Goal: Transaction & Acquisition: Purchase product/service

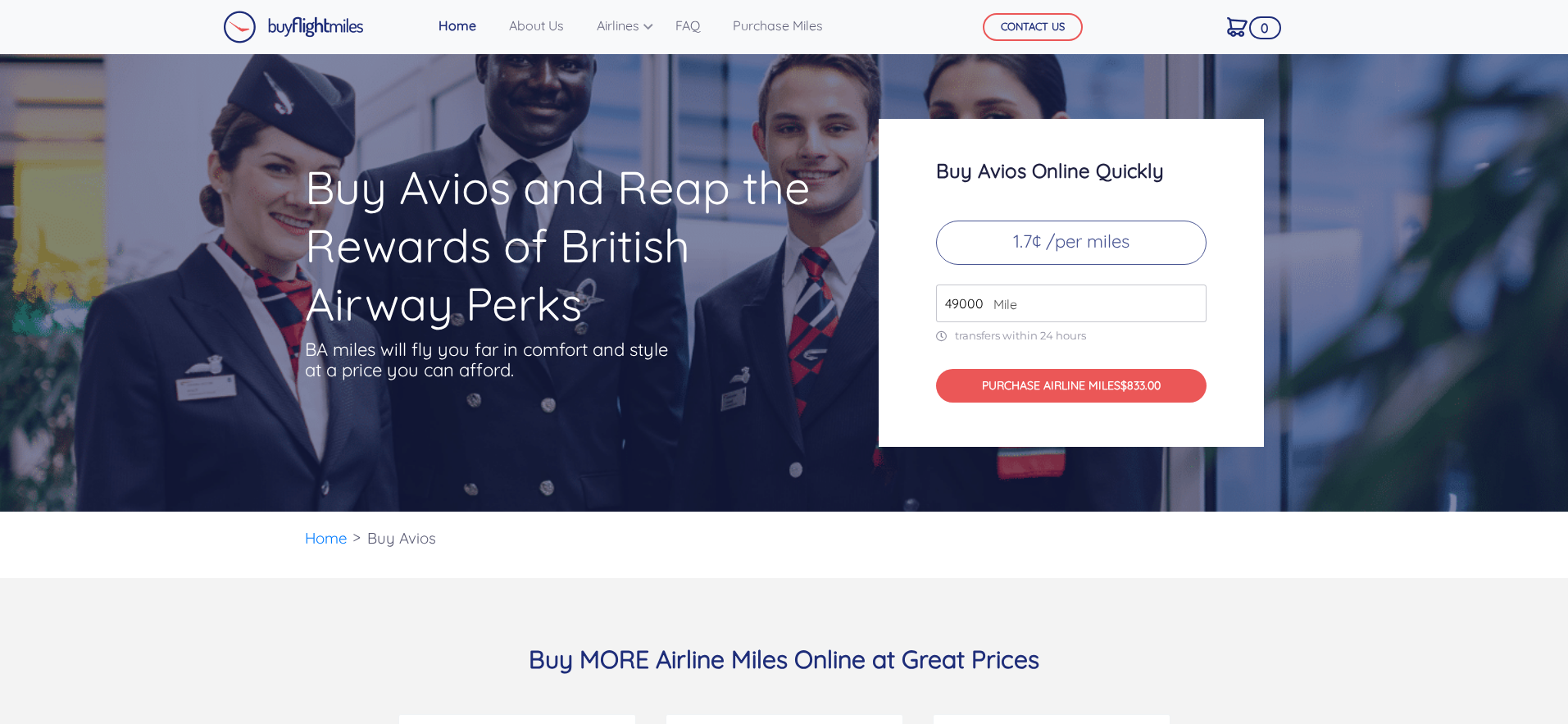
click at [988, 305] on span "Mile" at bounding box center [1001, 304] width 32 height 20
click at [985, 296] on span "Mile" at bounding box center [1001, 304] width 32 height 20
click at [1020, 300] on input "49000" at bounding box center [1071, 303] width 270 height 38
drag, startPoint x: 996, startPoint y: 307, endPoint x: 907, endPoint y: 307, distance: 89.0
click at [907, 307] on div "Buy Avios Online Quickly 1.7¢ /per miles 49000 Mile transfers within 24 hours P…" at bounding box center [1071, 283] width 386 height 328
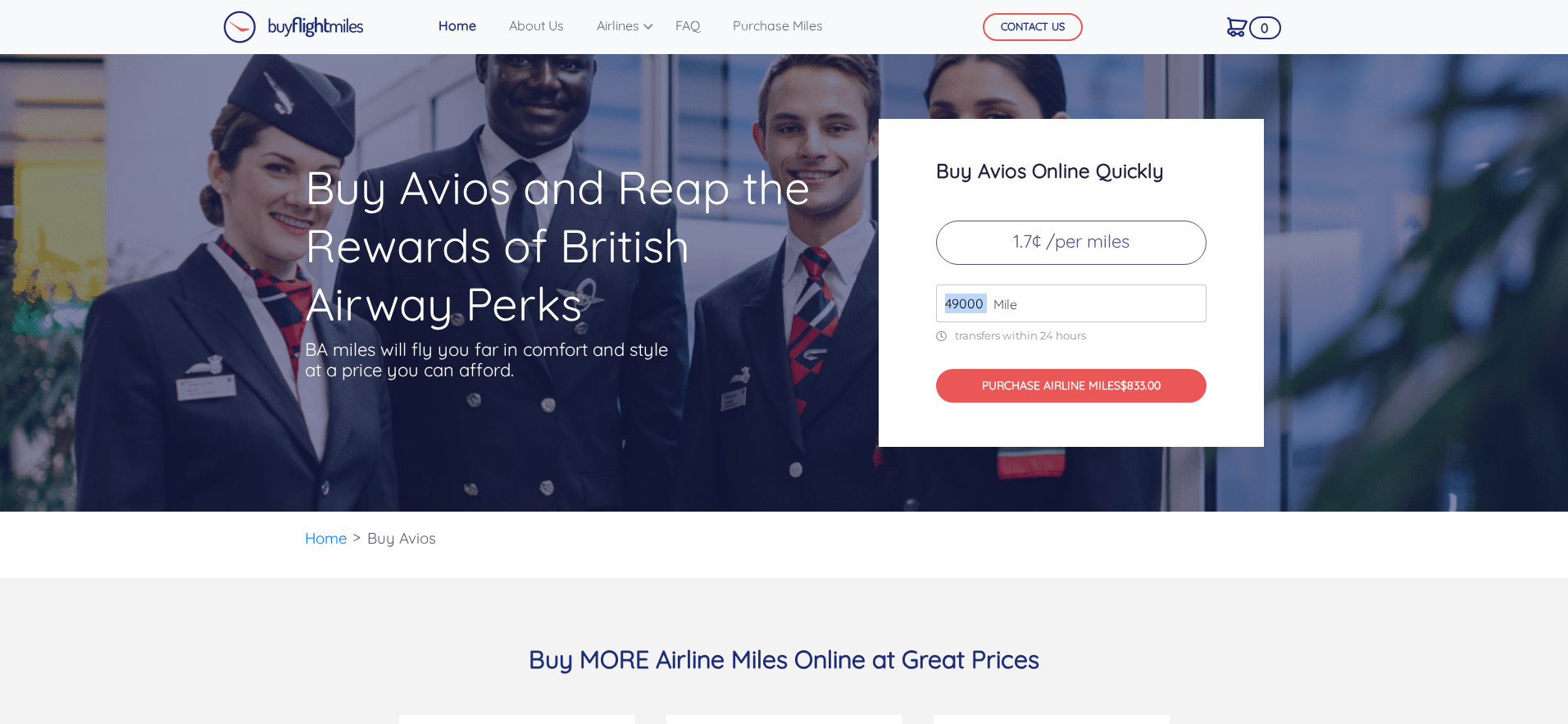
click at [960, 304] on input "49000" at bounding box center [1071, 303] width 270 height 38
click at [982, 305] on div "49000 Mile" at bounding box center [1071, 303] width 270 height 38
click at [934, 303] on div "Buy Avios Online Quickly 1.7¢ /per miles 49000 Mile transfers within 24 hours P…" at bounding box center [1071, 283] width 386 height 328
click at [292, 29] on img at bounding box center [294, 26] width 141 height 33
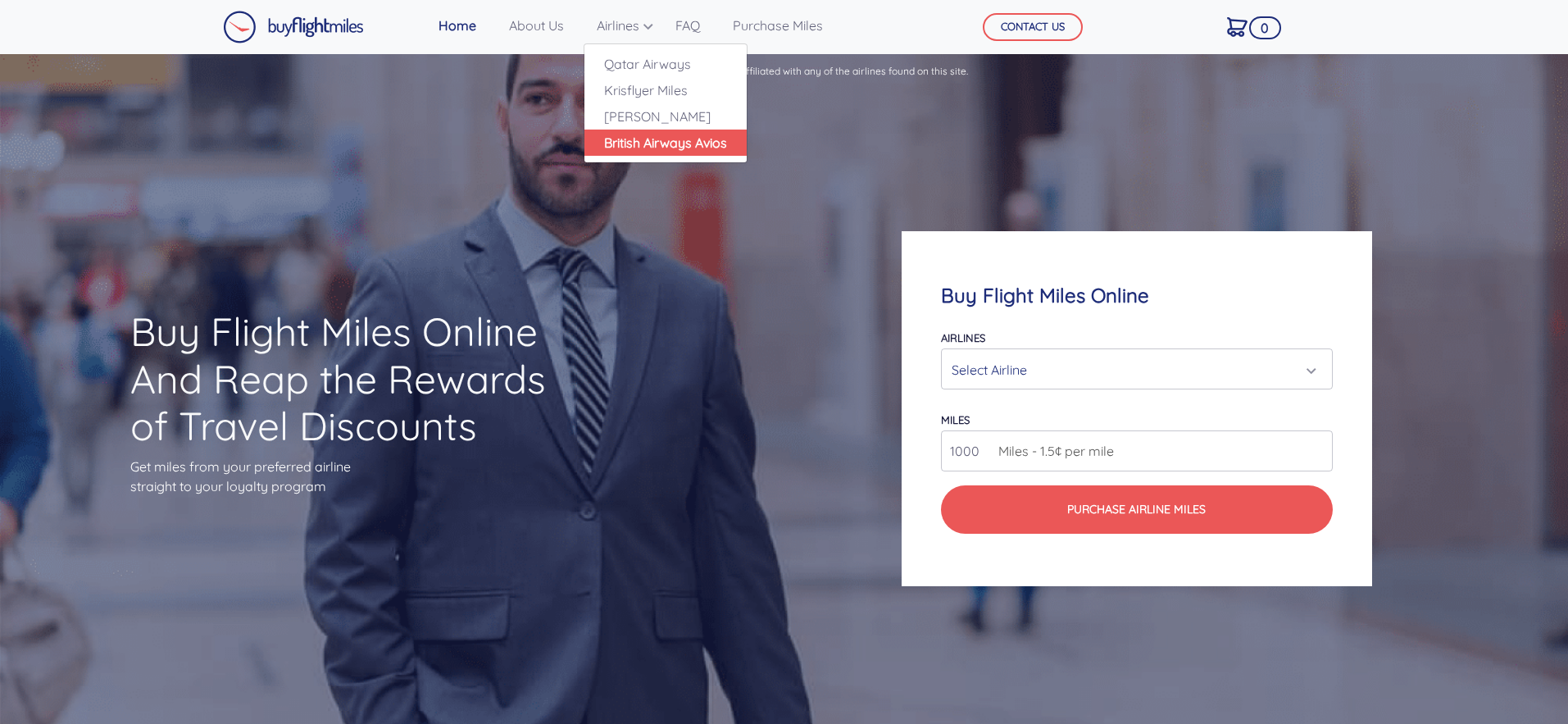
click at [634, 138] on link "British Airways Avios" at bounding box center [665, 142] width 163 height 26
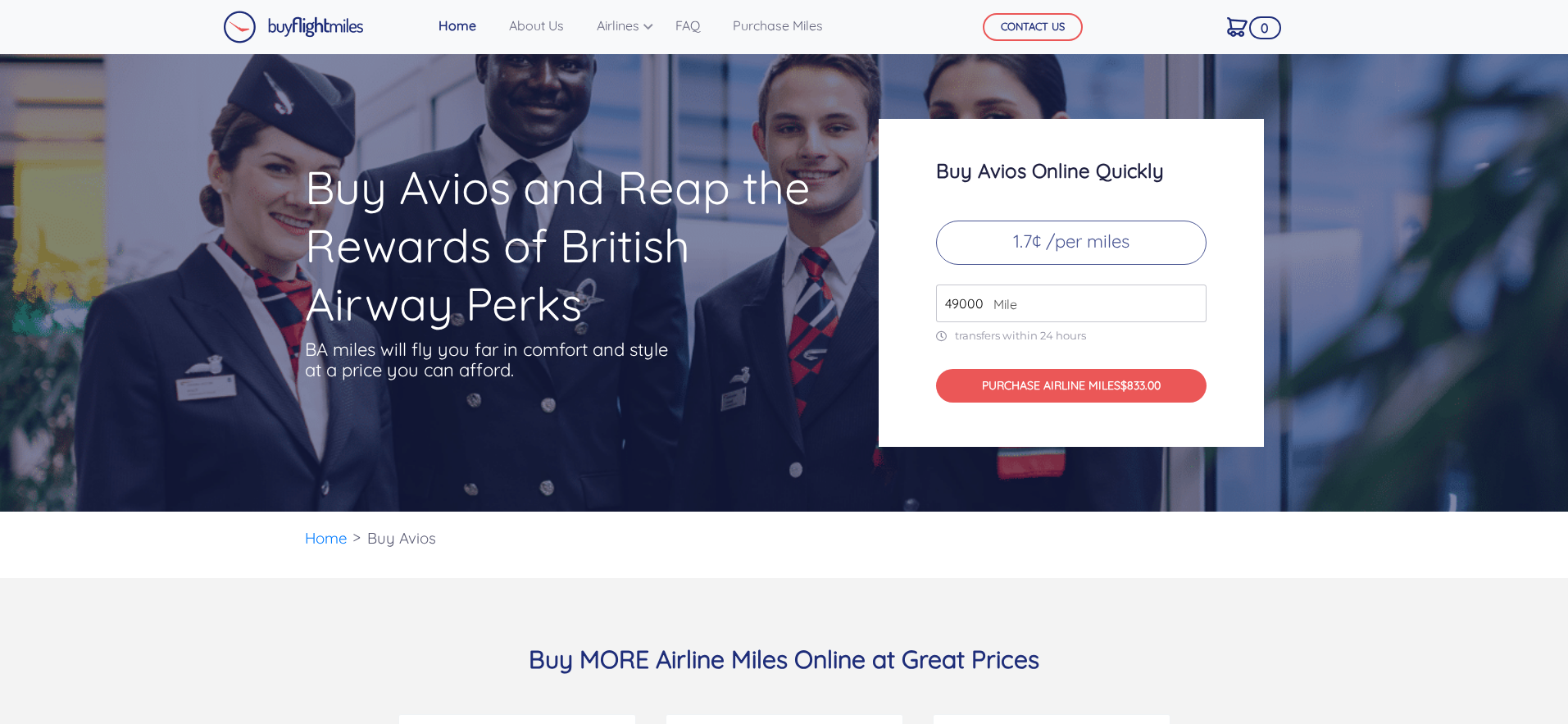
click at [964, 309] on input "49000" at bounding box center [1071, 303] width 270 height 38
click at [1194, 299] on input "50000" at bounding box center [1071, 303] width 270 height 38
click at [1194, 299] on input "51000" at bounding box center [1071, 303] width 270 height 38
click at [1194, 299] on input "52000" at bounding box center [1071, 303] width 270 height 38
click at [1194, 299] on input "53000" at bounding box center [1071, 303] width 270 height 38
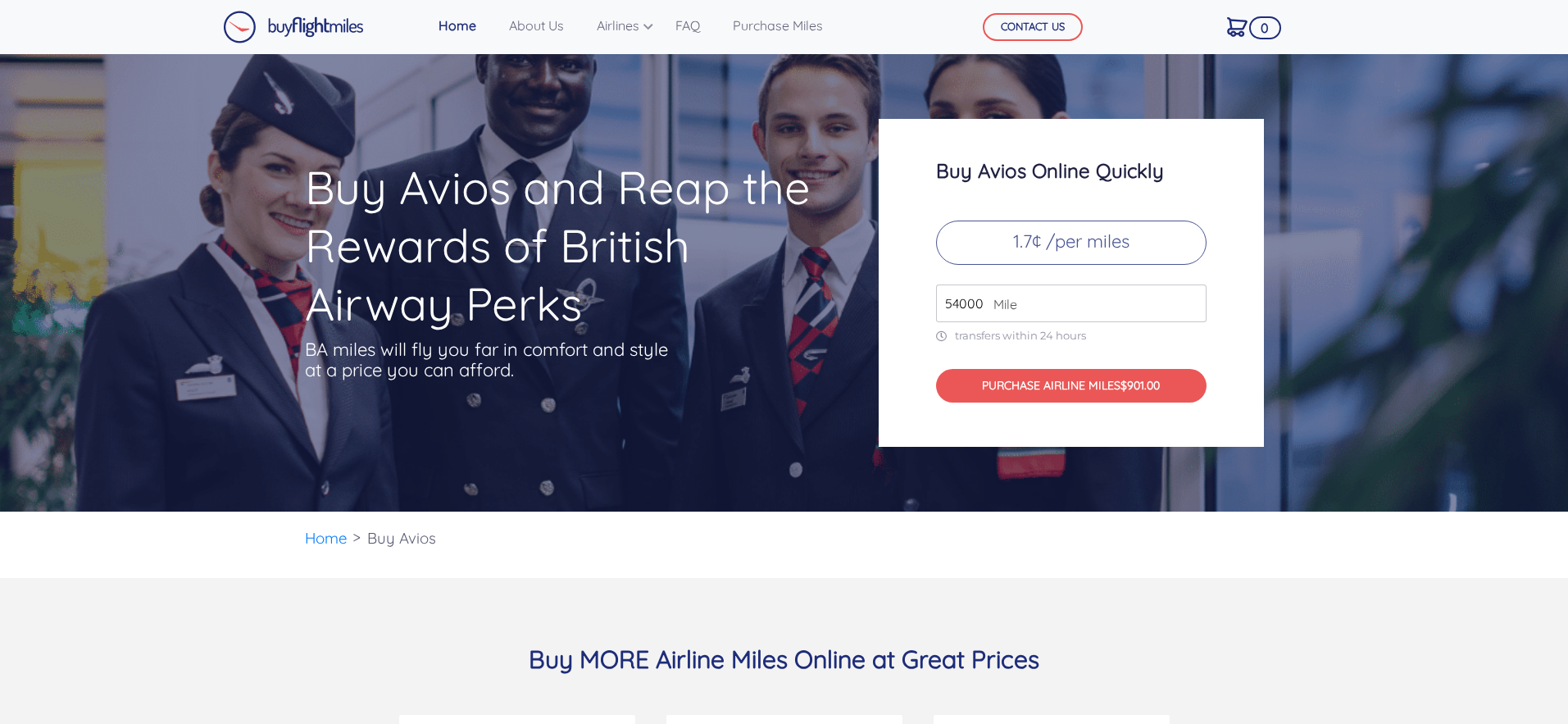
click at [1194, 299] on input "54000" at bounding box center [1071, 303] width 270 height 38
click at [1194, 299] on input "55000" at bounding box center [1071, 303] width 270 height 38
click at [1194, 299] on input "56000" at bounding box center [1071, 303] width 270 height 38
click at [1194, 299] on input "57000" at bounding box center [1071, 303] width 270 height 38
click at [1194, 299] on input "58000" at bounding box center [1071, 303] width 270 height 38
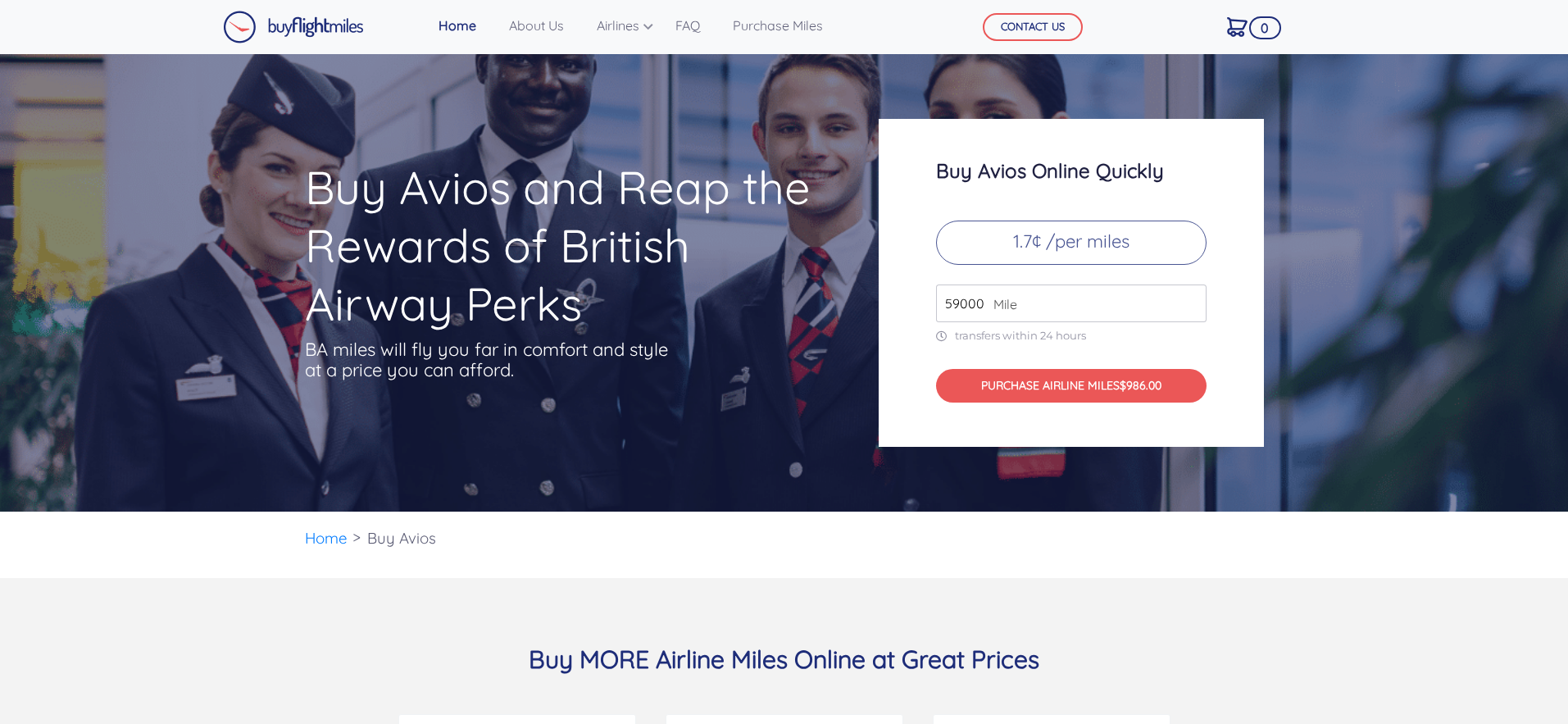
click at [1194, 299] on input "59000" at bounding box center [1071, 303] width 270 height 38
click at [1194, 299] on input "60000" at bounding box center [1071, 303] width 270 height 38
click at [1194, 299] on input "61000" at bounding box center [1071, 303] width 270 height 38
click at [1194, 299] on input "62000" at bounding box center [1071, 303] width 270 height 38
click at [1194, 299] on input "63000" at bounding box center [1071, 303] width 270 height 38
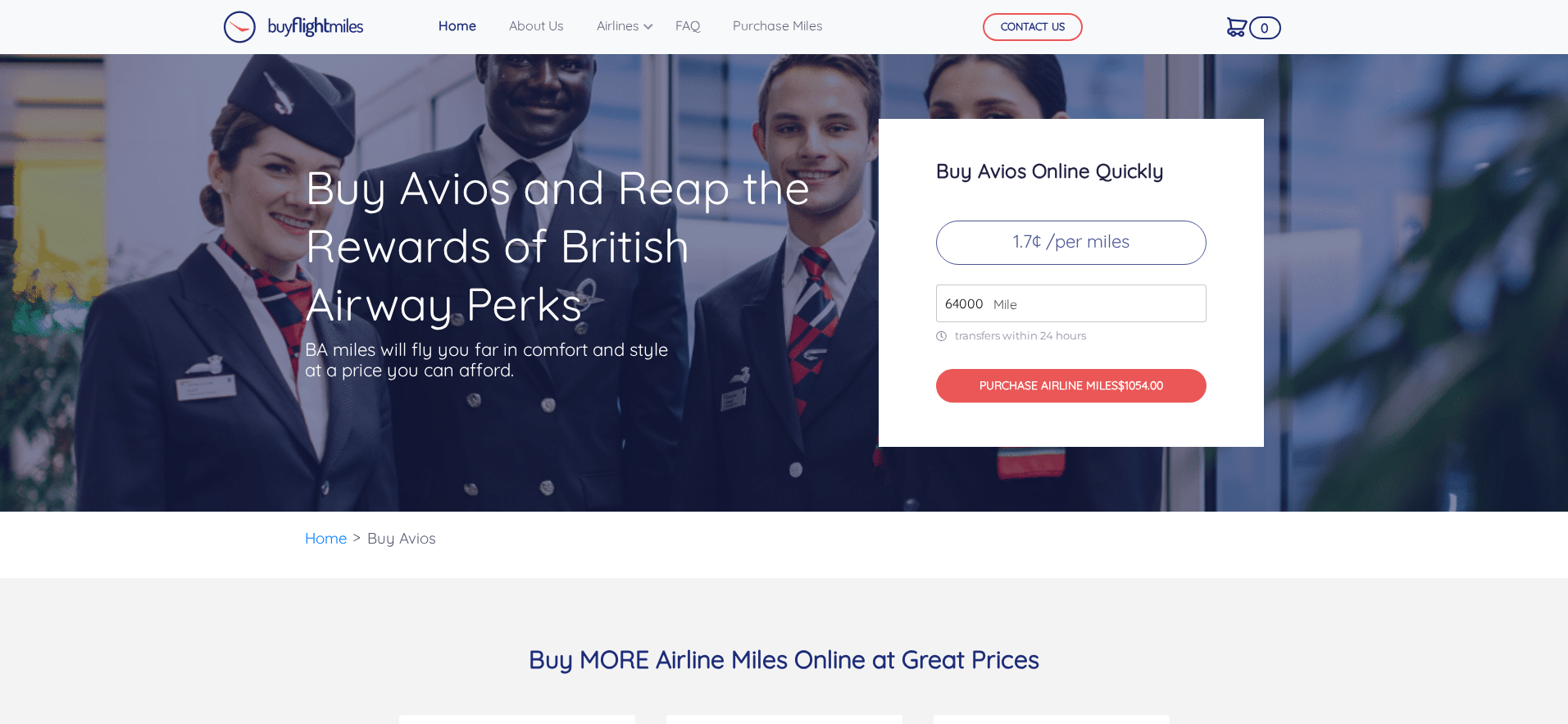
click at [1194, 299] on input "64000" at bounding box center [1071, 303] width 270 height 38
click at [1194, 299] on input "65000" at bounding box center [1071, 303] width 270 height 38
click at [1190, 301] on input "66000" at bounding box center [1071, 303] width 270 height 38
click at [1189, 298] on input "67000" at bounding box center [1071, 303] width 270 height 38
click at [1189, 298] on input "68000" at bounding box center [1071, 303] width 270 height 38
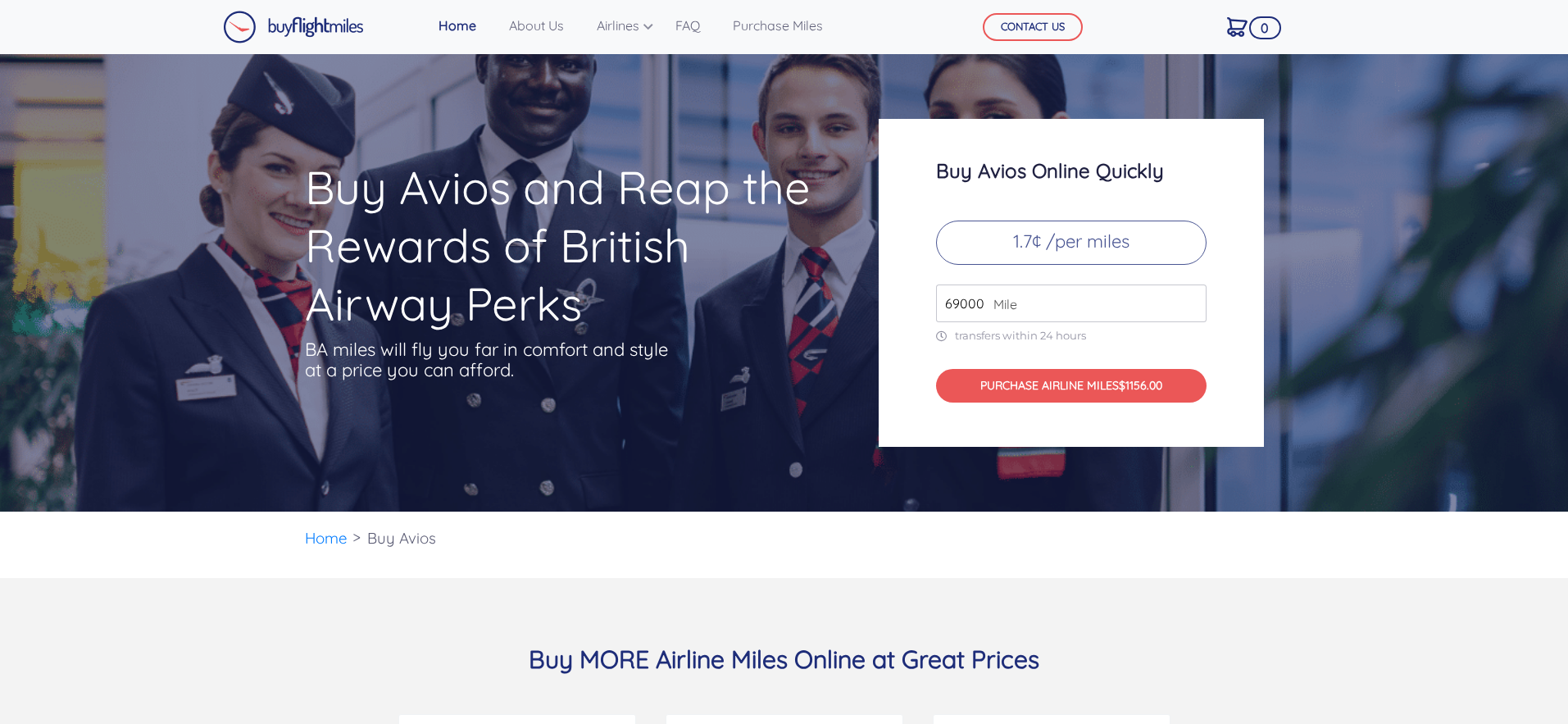
click at [1189, 298] on input "69000" at bounding box center [1071, 303] width 270 height 38
click at [1189, 298] on input "70000" at bounding box center [1071, 303] width 270 height 38
click at [1189, 298] on input "71000" at bounding box center [1071, 303] width 270 height 38
click at [1189, 298] on input "72000" at bounding box center [1071, 303] width 270 height 38
click at [1189, 298] on input "73000" at bounding box center [1071, 303] width 270 height 38
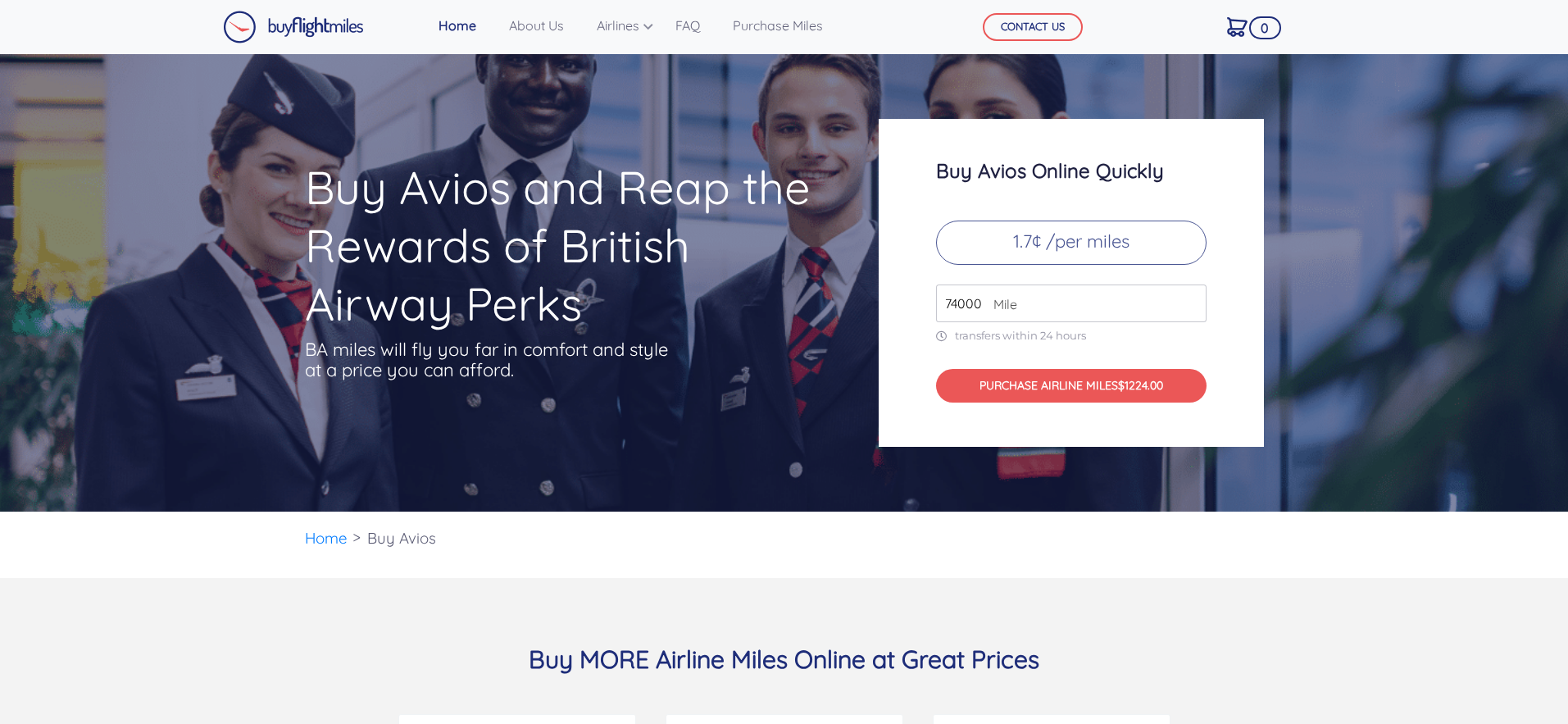
click at [1189, 298] on input "74000" at bounding box center [1071, 303] width 270 height 38
click at [1189, 298] on input "75000" at bounding box center [1071, 303] width 270 height 38
click at [1189, 298] on input "76000" at bounding box center [1071, 303] width 270 height 38
click at [1189, 298] on input "77000" at bounding box center [1071, 303] width 270 height 38
click at [1189, 298] on input "78000" at bounding box center [1071, 303] width 270 height 38
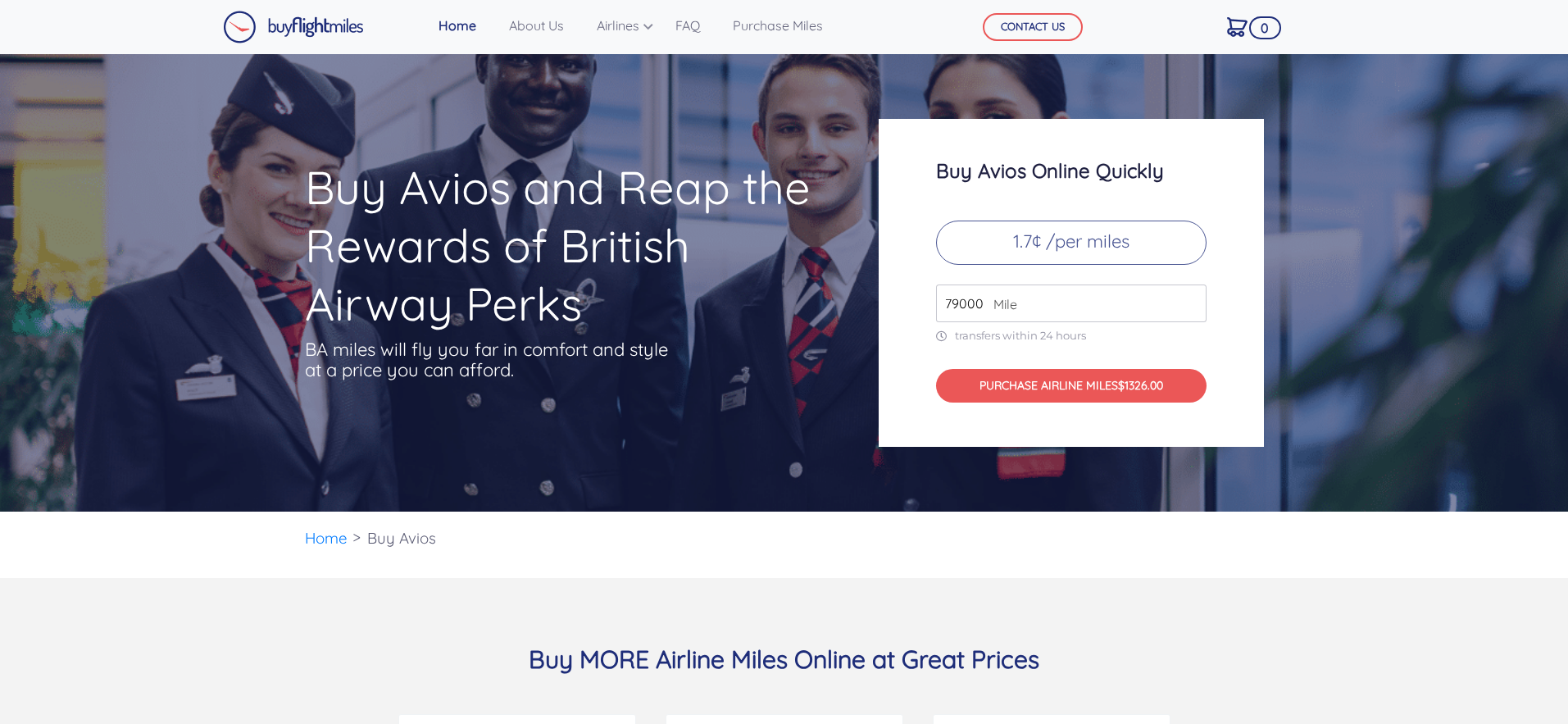
click at [1189, 298] on input "79000" at bounding box center [1071, 303] width 270 height 38
click at [1189, 298] on input "80000" at bounding box center [1071, 303] width 270 height 38
click at [1189, 298] on input "81000" at bounding box center [1071, 303] width 270 height 38
click at [1189, 298] on input "82000" at bounding box center [1071, 303] width 270 height 38
click at [1189, 298] on input "83000" at bounding box center [1071, 303] width 270 height 38
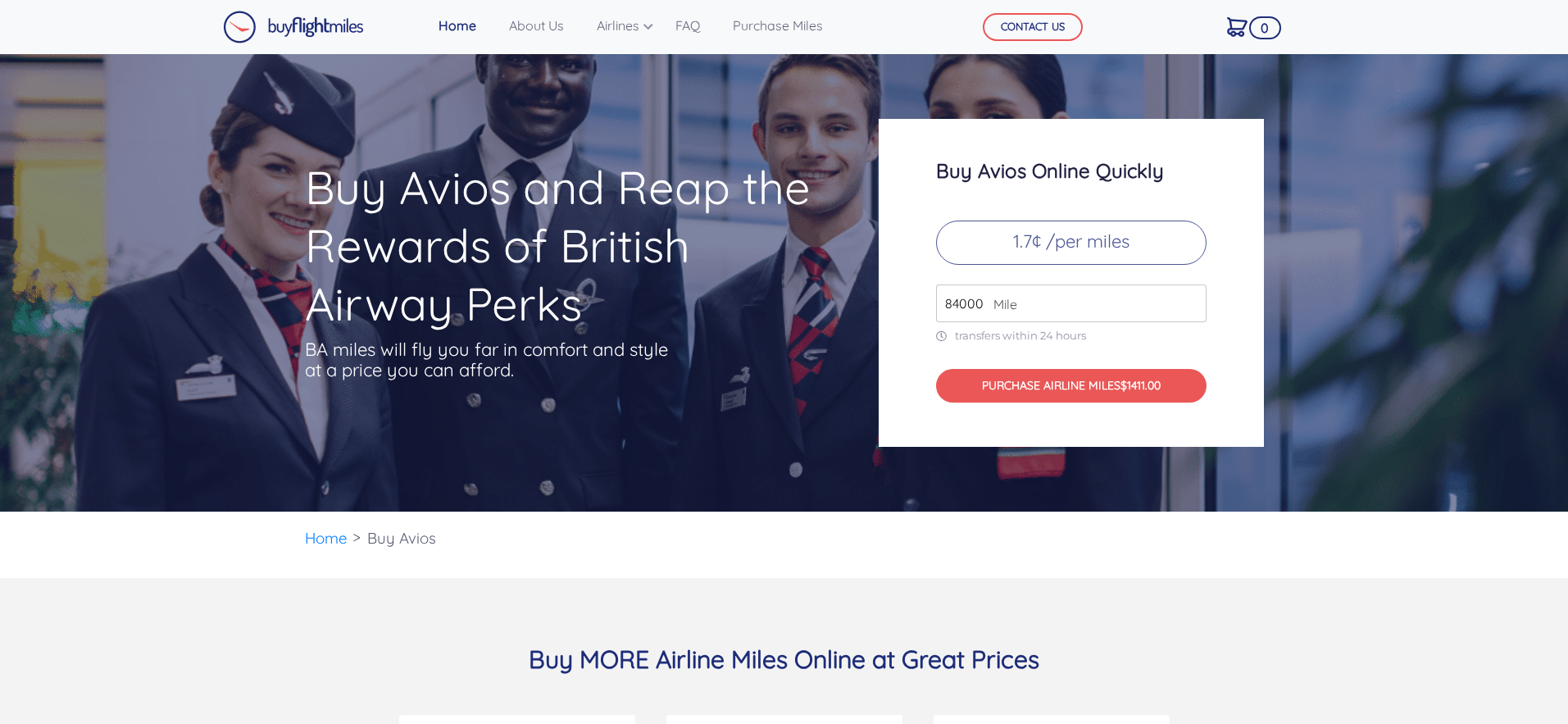
click at [1189, 298] on input "84000" at bounding box center [1071, 303] width 270 height 38
click at [1189, 298] on input "85000" at bounding box center [1071, 303] width 270 height 38
click at [1189, 298] on input "86000" at bounding box center [1071, 303] width 270 height 38
click at [1189, 298] on input "87000" at bounding box center [1071, 303] width 270 height 38
click at [1189, 298] on input "88000" at bounding box center [1071, 303] width 270 height 38
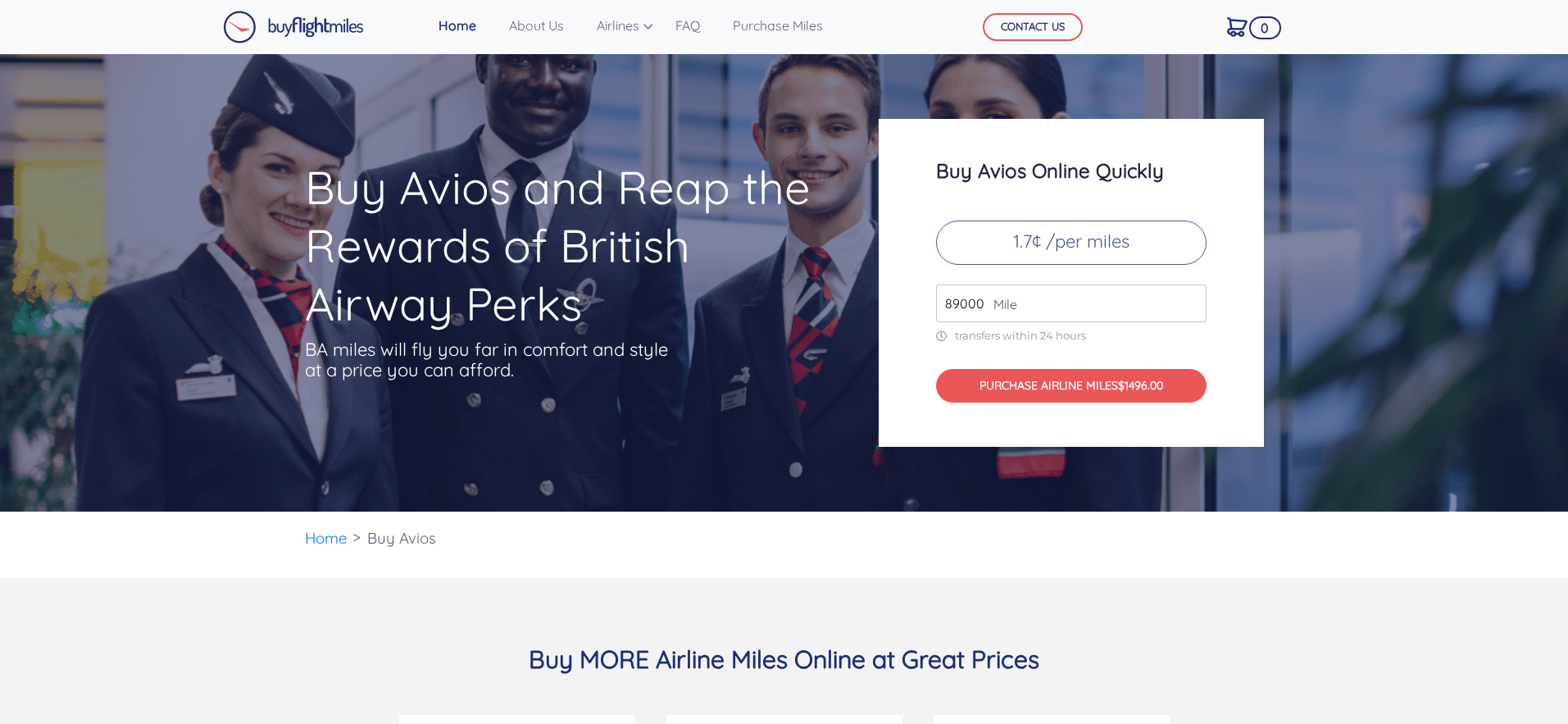
click at [1189, 298] on input "89000" at bounding box center [1071, 303] width 270 height 38
click at [1189, 298] on input "90000" at bounding box center [1071, 303] width 270 height 38
click at [1189, 298] on input "91000" at bounding box center [1071, 303] width 270 height 38
click at [1189, 298] on input "92000" at bounding box center [1071, 303] width 270 height 38
click at [1189, 298] on input "93000" at bounding box center [1071, 303] width 270 height 38
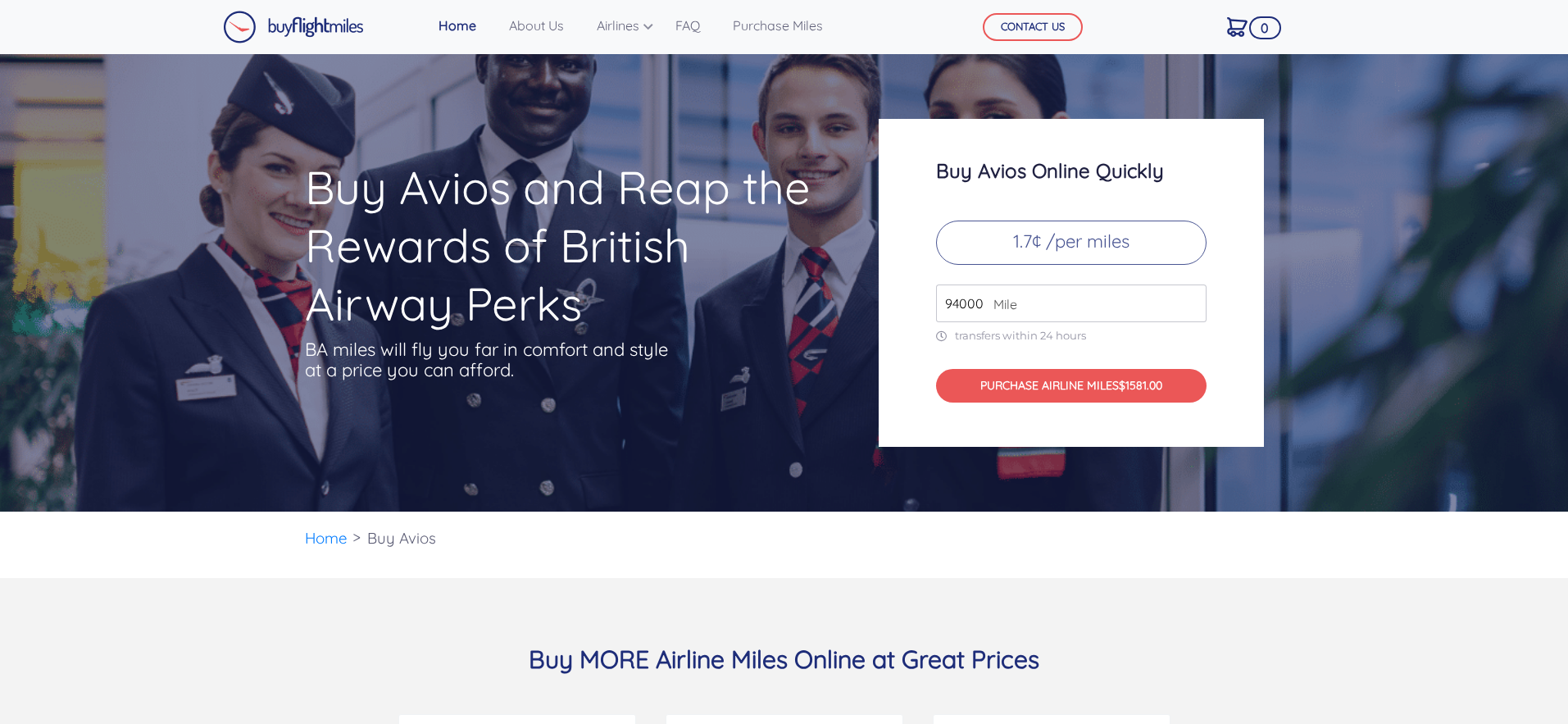
click at [1189, 298] on input "94000" at bounding box center [1071, 303] width 270 height 38
click at [1189, 298] on input "95000" at bounding box center [1071, 303] width 270 height 38
click at [1189, 298] on input "96000" at bounding box center [1071, 303] width 270 height 38
click at [1189, 298] on input "97000" at bounding box center [1071, 303] width 270 height 38
click at [1189, 298] on input "98000" at bounding box center [1071, 303] width 270 height 38
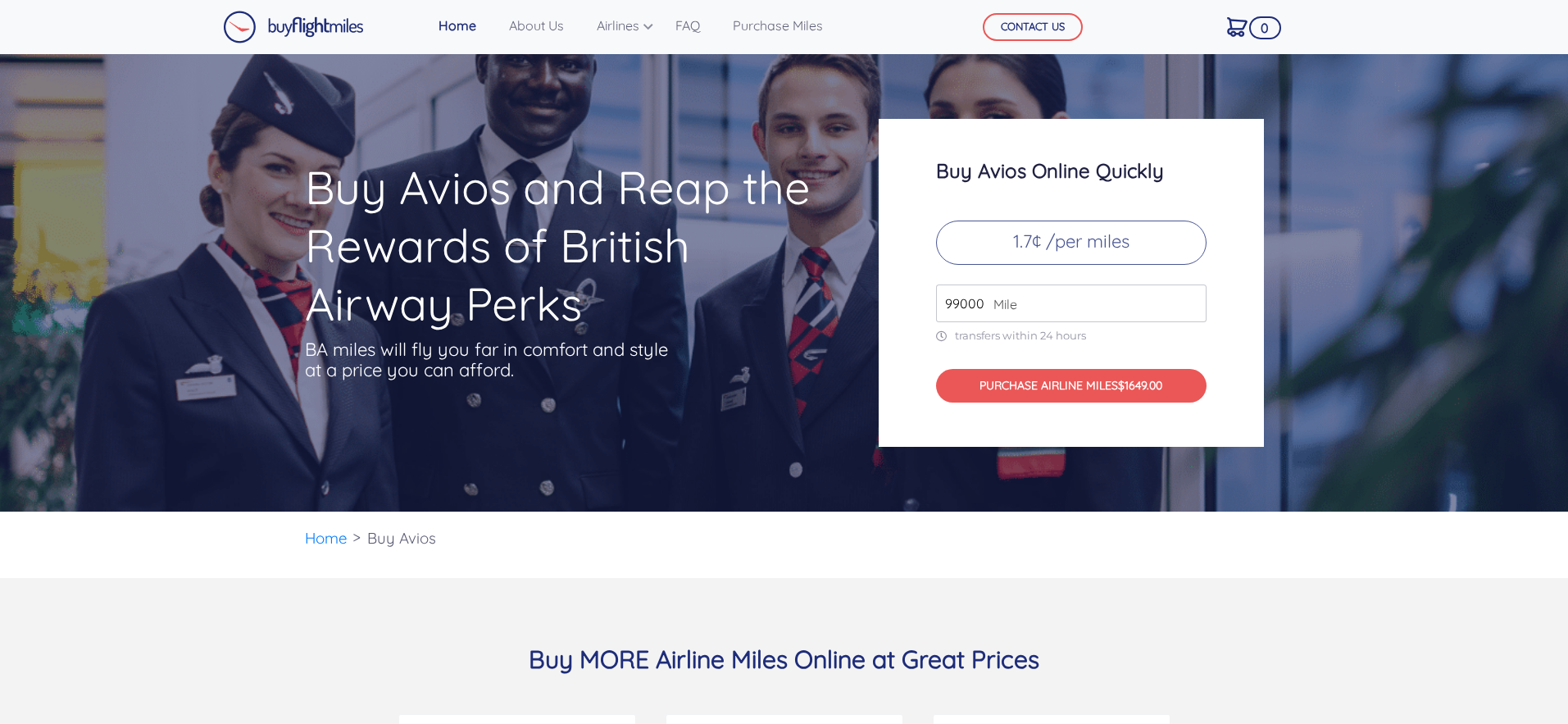
click at [1189, 298] on input "99000" at bounding box center [1071, 303] width 270 height 38
click at [1189, 298] on input "100000" at bounding box center [1071, 303] width 270 height 38
click at [1189, 298] on input "101000" at bounding box center [1071, 303] width 270 height 38
click at [1189, 298] on input "102000" at bounding box center [1071, 303] width 270 height 38
click at [1189, 298] on input "103000" at bounding box center [1071, 303] width 270 height 38
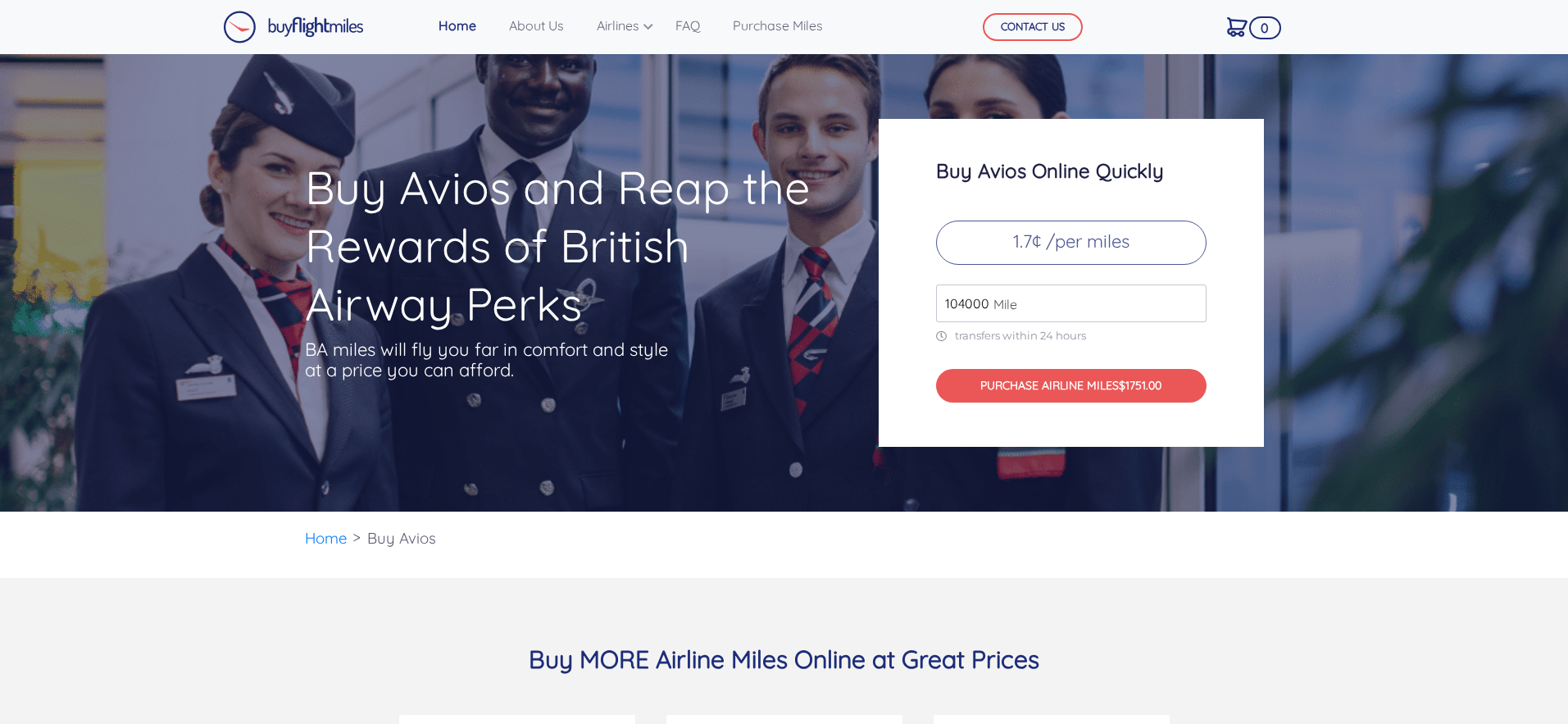
click at [1189, 298] on input "104000" at bounding box center [1071, 303] width 270 height 38
click at [1189, 298] on input "105000" at bounding box center [1071, 303] width 270 height 38
click at [1189, 298] on input "106000" at bounding box center [1071, 303] width 270 height 38
click at [1189, 298] on input "107000" at bounding box center [1071, 303] width 270 height 38
click at [1189, 298] on input "108000" at bounding box center [1071, 303] width 270 height 38
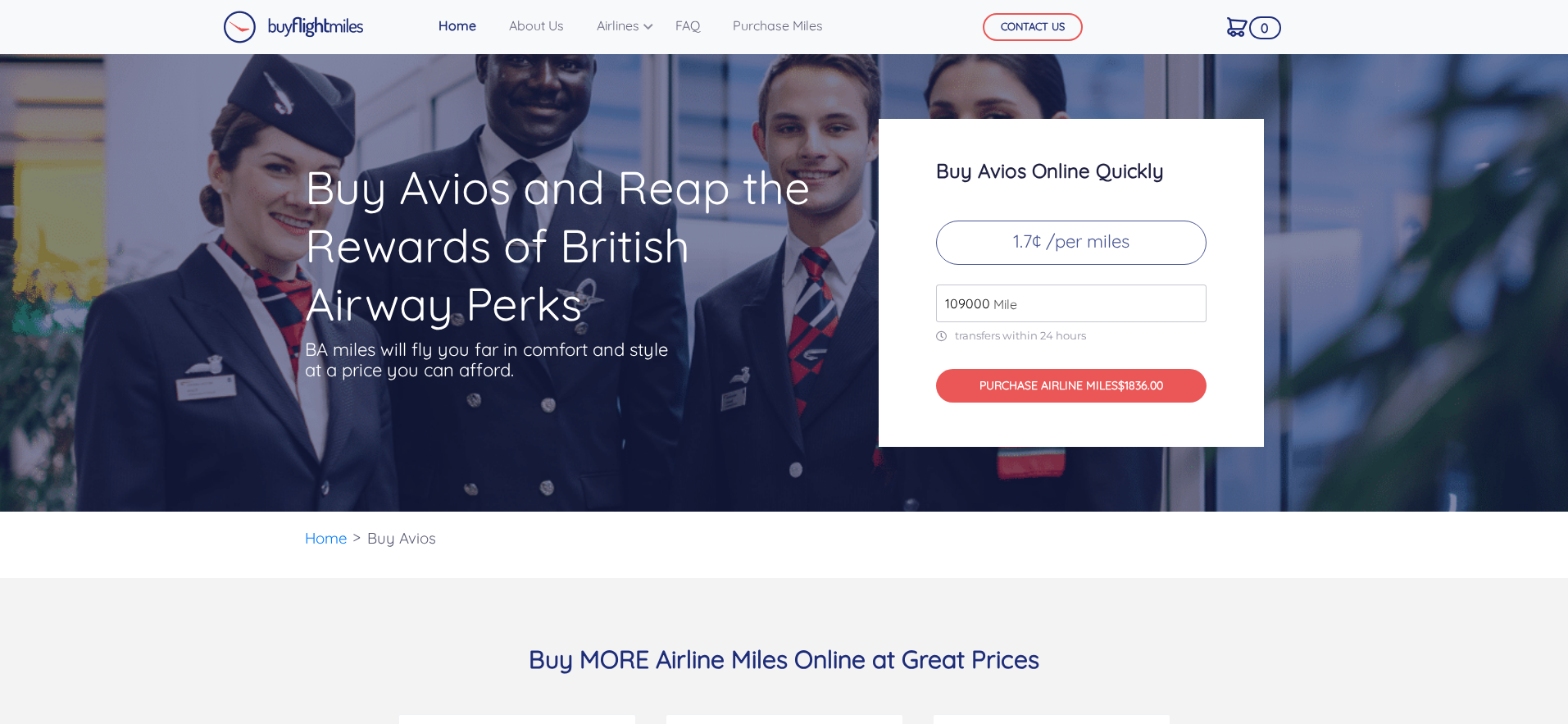
click at [1189, 298] on input "109000" at bounding box center [1071, 303] width 270 height 38
click at [1189, 298] on input "110000" at bounding box center [1071, 303] width 270 height 38
click at [1189, 298] on input "111000" at bounding box center [1071, 303] width 270 height 38
click at [1189, 298] on input "112000" at bounding box center [1071, 303] width 270 height 38
click at [1189, 298] on input "113000" at bounding box center [1071, 303] width 270 height 38
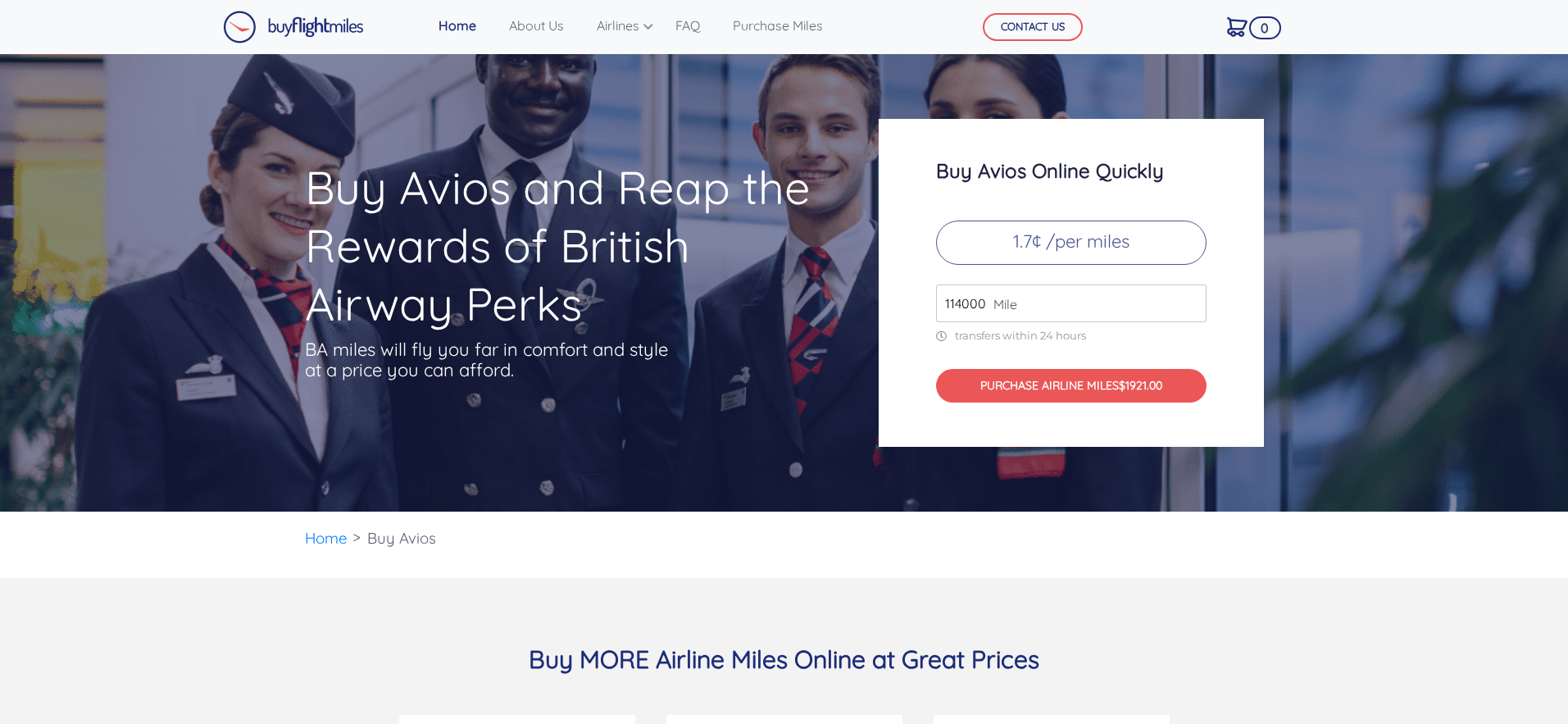
click at [1189, 298] on input "114000" at bounding box center [1071, 303] width 270 height 38
click at [1189, 298] on input "115000" at bounding box center [1071, 303] width 270 height 38
click at [1189, 298] on input "116000" at bounding box center [1071, 303] width 270 height 38
click at [1189, 298] on input "117000" at bounding box center [1071, 303] width 270 height 38
click at [1189, 298] on input "118000" at bounding box center [1071, 303] width 270 height 38
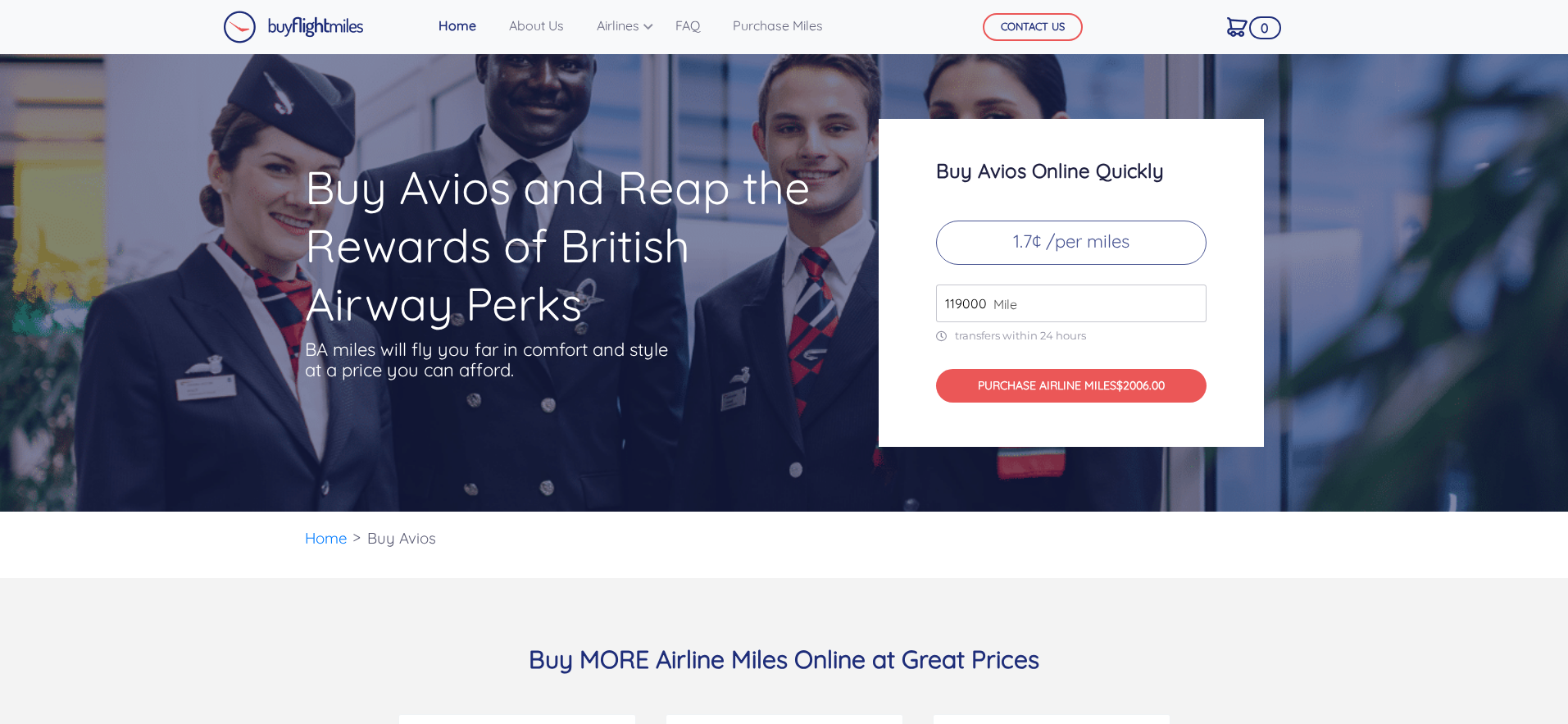
click at [1189, 298] on input "119000" at bounding box center [1071, 303] width 270 height 38
click at [1189, 298] on input "120000" at bounding box center [1071, 303] width 270 height 38
click at [1189, 298] on input "121000" at bounding box center [1071, 303] width 270 height 38
click at [1189, 298] on input "122000" at bounding box center [1071, 303] width 270 height 38
click at [1189, 298] on input "123000" at bounding box center [1071, 303] width 270 height 38
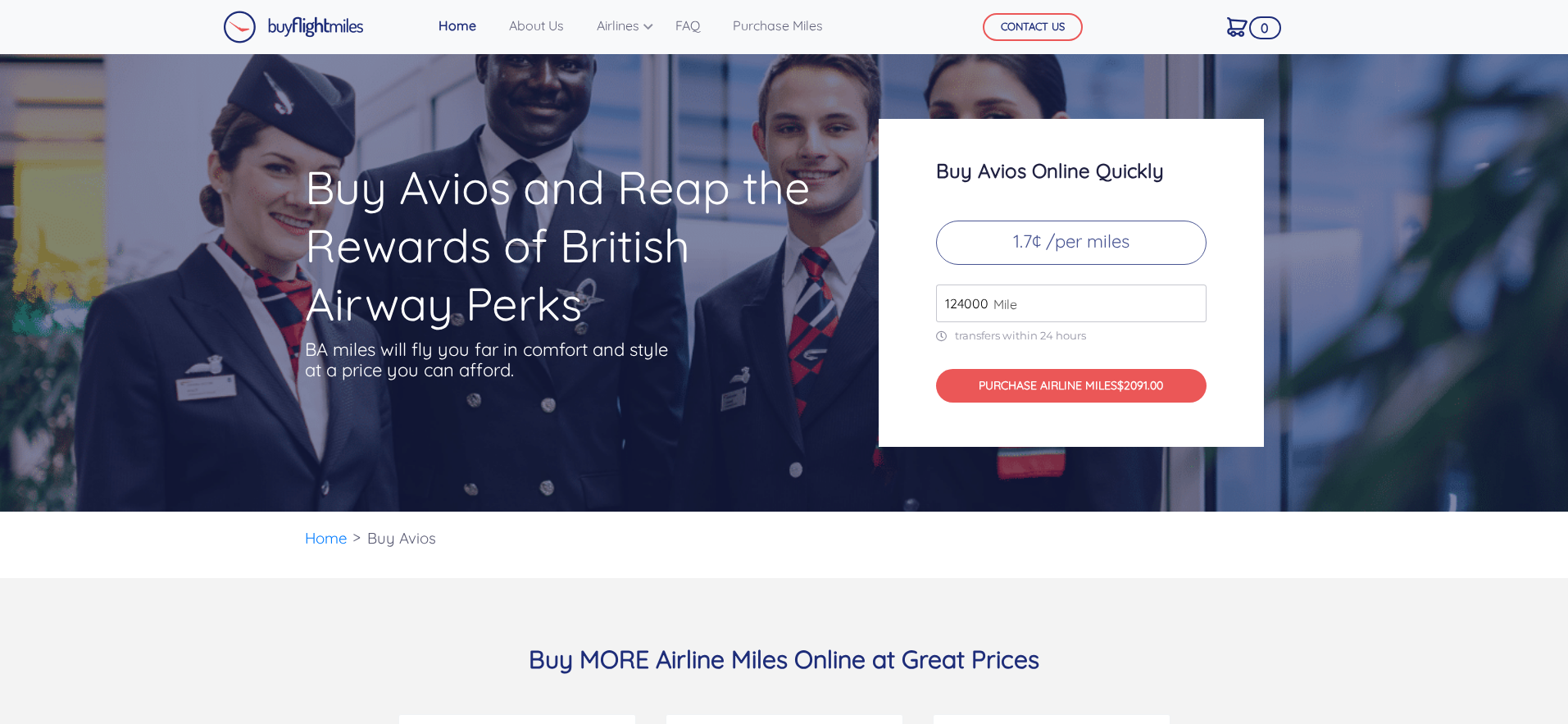
click at [1189, 298] on input "124000" at bounding box center [1071, 303] width 270 height 38
click at [1189, 298] on input "125000" at bounding box center [1071, 303] width 270 height 38
click at [1189, 298] on input "126000" at bounding box center [1071, 303] width 270 height 38
click at [1189, 298] on input "127000" at bounding box center [1071, 303] width 270 height 38
click at [1189, 298] on input "128000" at bounding box center [1071, 303] width 270 height 38
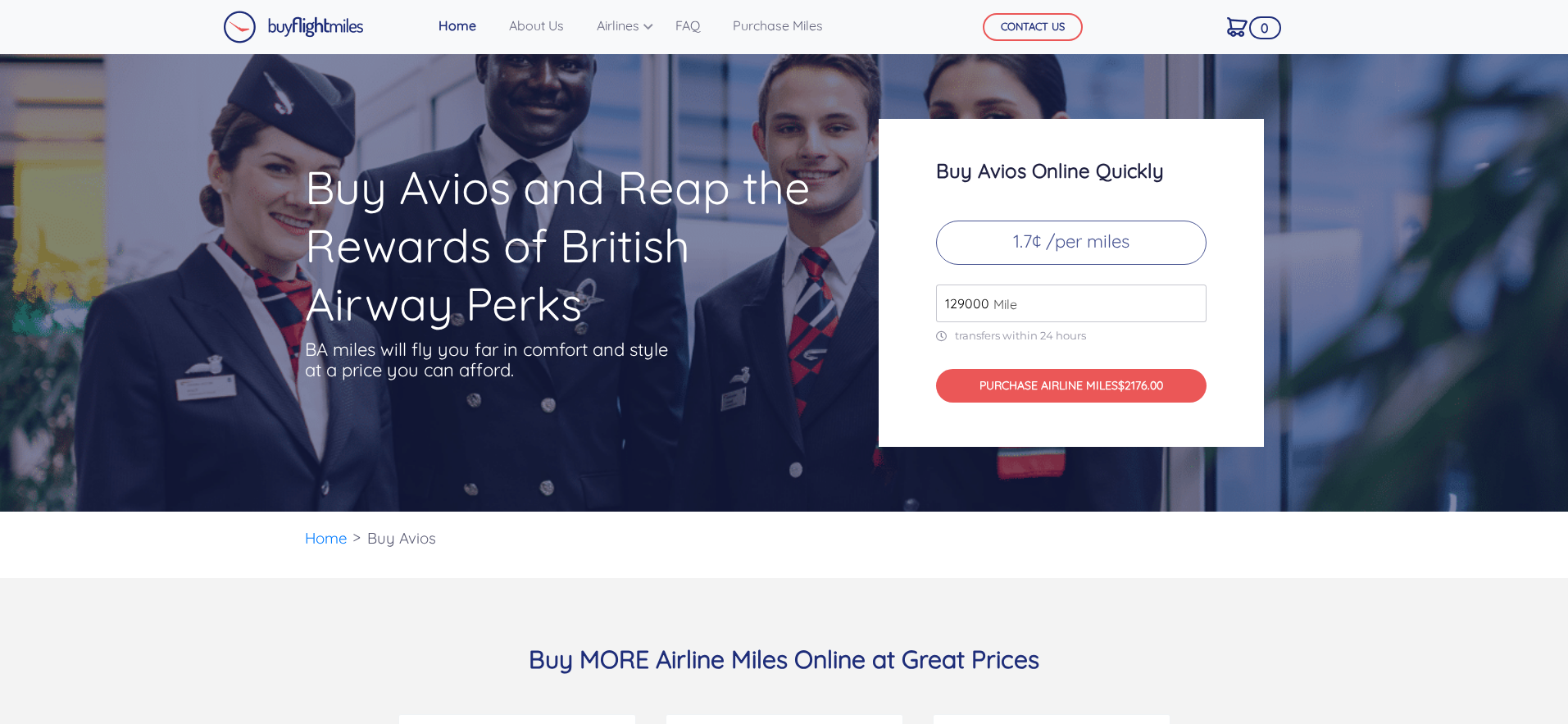
click at [1189, 298] on input "129000" at bounding box center [1071, 303] width 270 height 38
click at [1189, 298] on input "130000" at bounding box center [1071, 303] width 270 height 38
click at [1189, 298] on input "131000" at bounding box center [1071, 303] width 270 height 38
click at [1189, 298] on input "132000" at bounding box center [1071, 303] width 270 height 38
click at [1189, 298] on input "133000" at bounding box center [1071, 303] width 270 height 38
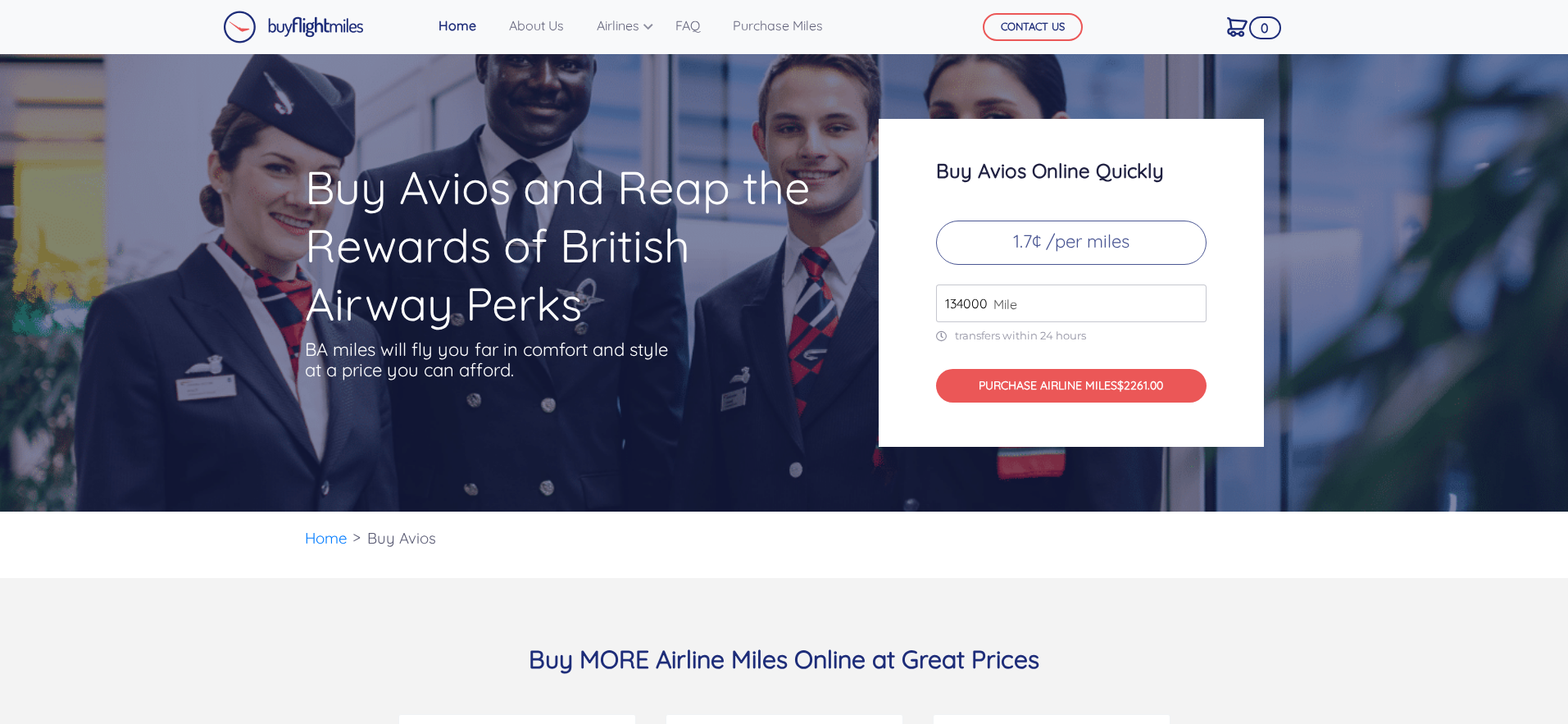
click at [1189, 298] on input "134000" at bounding box center [1071, 303] width 270 height 38
click at [1189, 298] on input "135000" at bounding box center [1071, 303] width 270 height 38
click at [1189, 298] on input "136000" at bounding box center [1071, 303] width 270 height 38
click at [1189, 298] on input "137000" at bounding box center [1071, 303] width 270 height 38
click at [1189, 298] on input "138000" at bounding box center [1071, 303] width 270 height 38
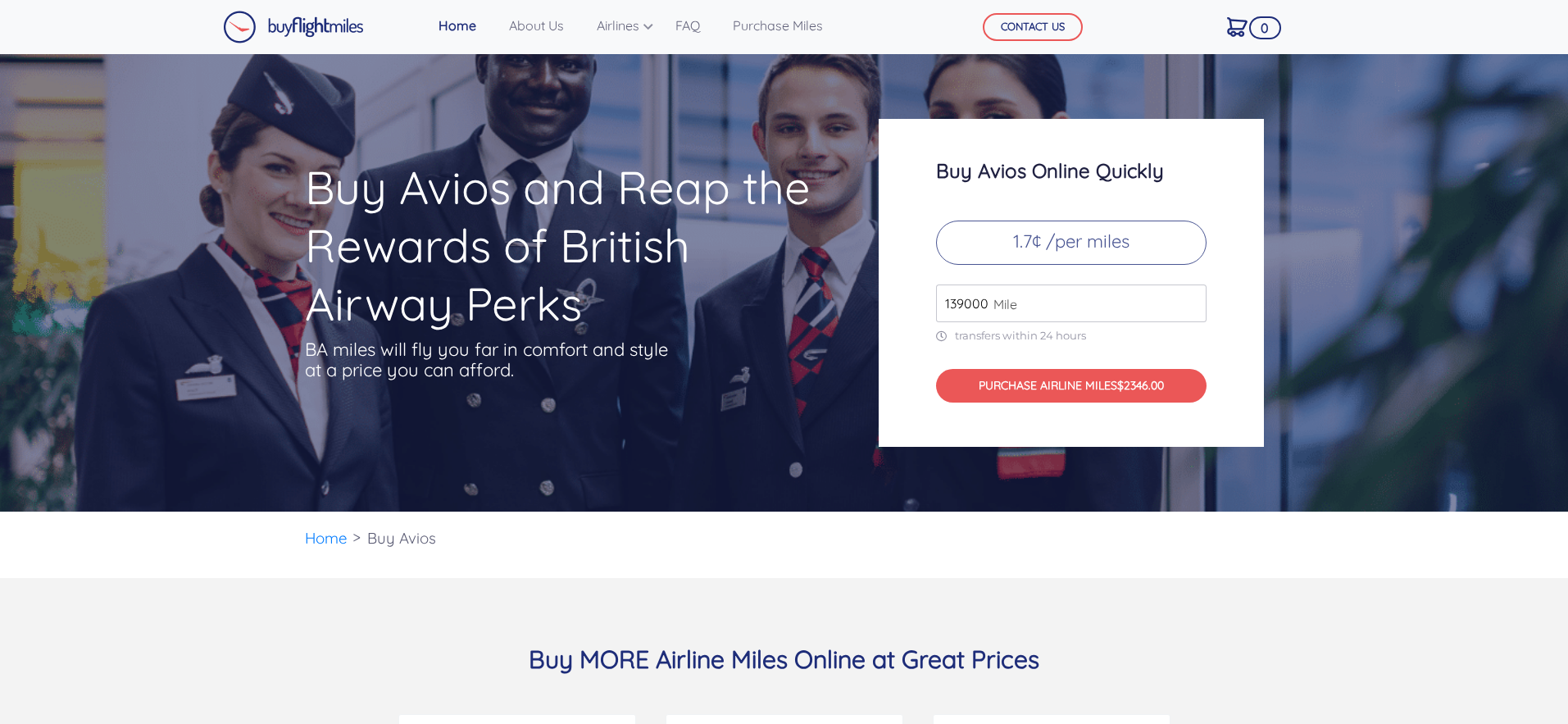
click at [1189, 298] on input "139000" at bounding box center [1071, 303] width 270 height 38
click at [1189, 298] on input "140000" at bounding box center [1071, 303] width 270 height 38
click at [1189, 298] on input "141000" at bounding box center [1071, 303] width 270 height 38
click at [1189, 298] on input "142000" at bounding box center [1071, 303] width 270 height 38
click at [1189, 298] on input "143000" at bounding box center [1071, 303] width 270 height 38
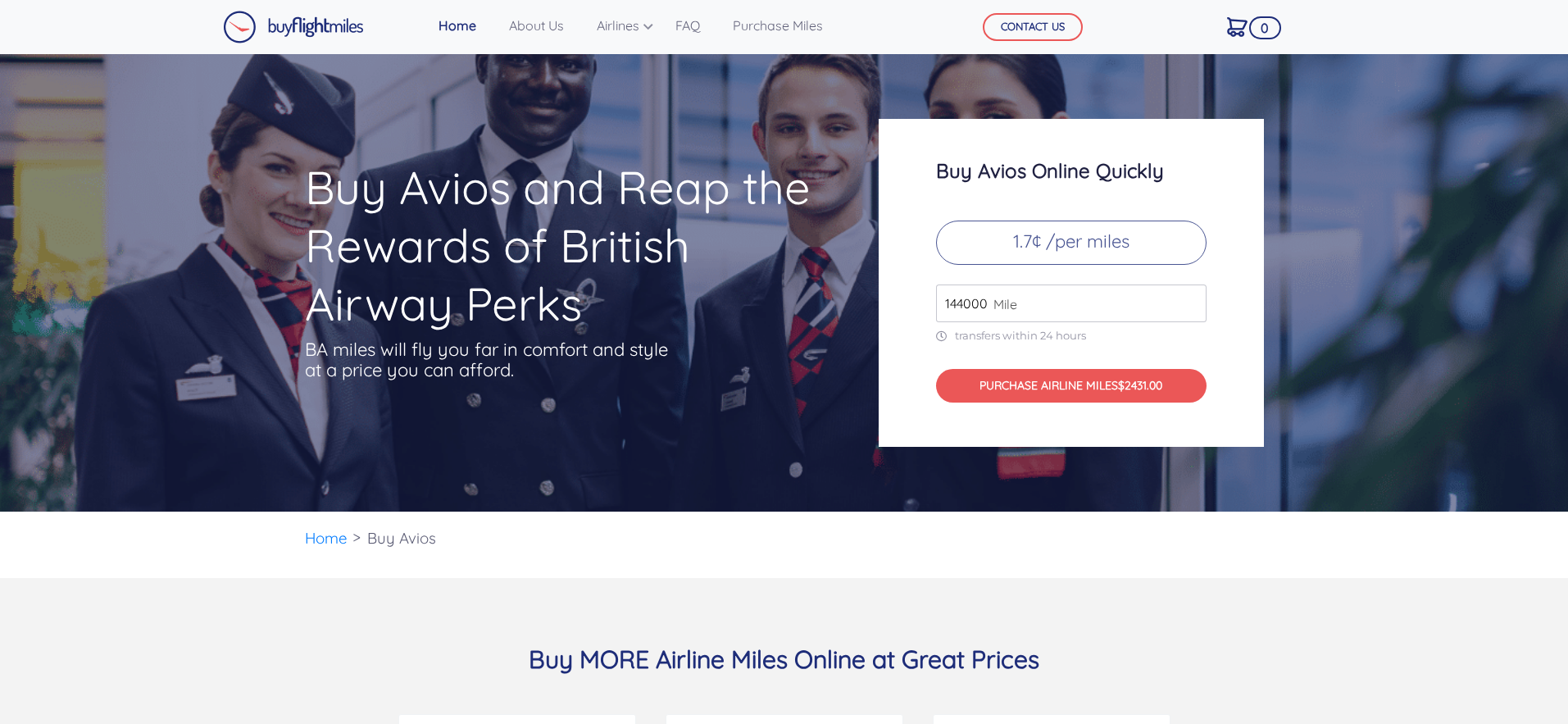
click at [1189, 298] on input "144000" at bounding box center [1071, 303] width 270 height 38
click at [1189, 298] on input "145000" at bounding box center [1071, 303] width 270 height 38
click at [1189, 298] on input "146000" at bounding box center [1071, 303] width 270 height 38
click at [1189, 298] on input "147000" at bounding box center [1071, 303] width 270 height 38
click at [1189, 298] on input "148000" at bounding box center [1071, 303] width 270 height 38
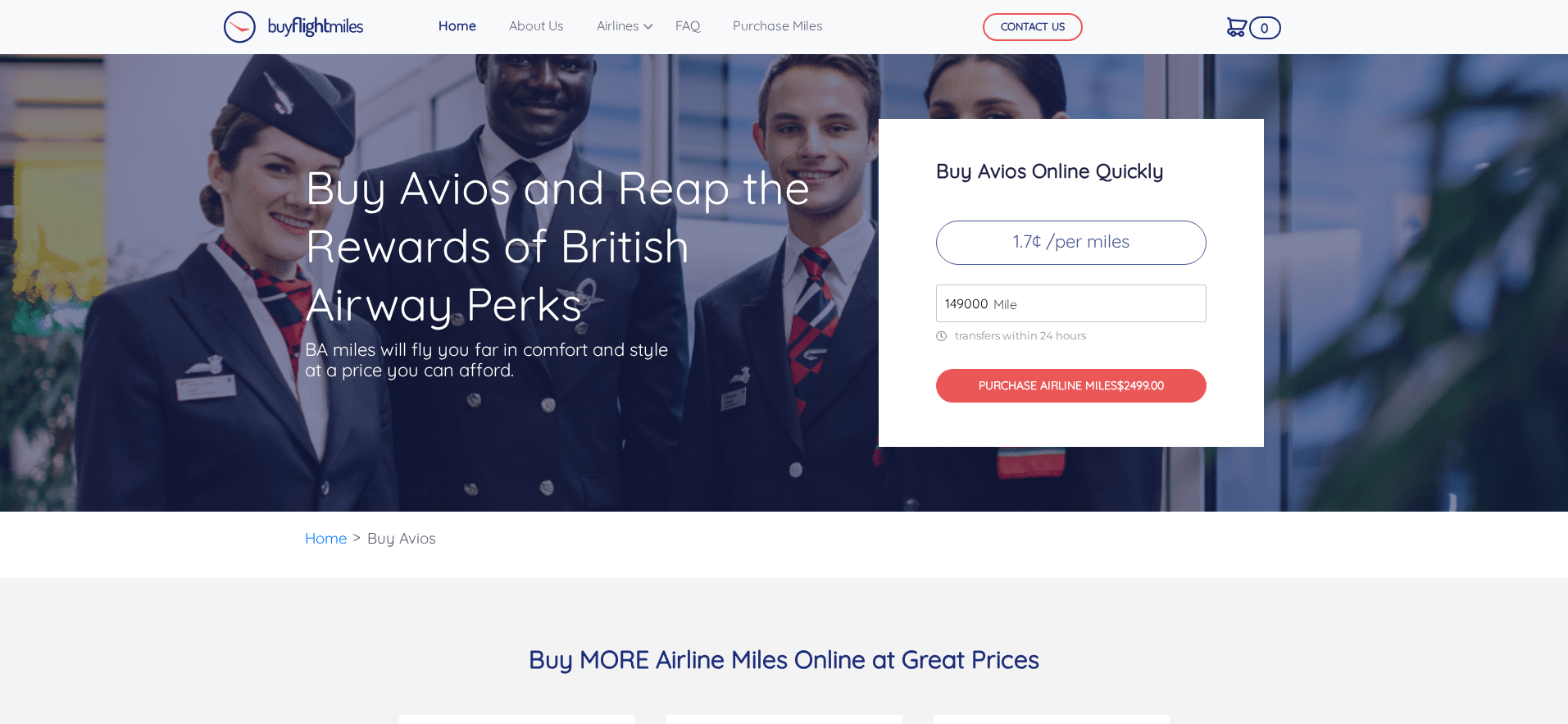
click at [1189, 298] on input "149000" at bounding box center [1071, 303] width 270 height 38
click at [1189, 298] on input "150000" at bounding box center [1071, 303] width 270 height 38
click at [1189, 298] on input "151000" at bounding box center [1071, 303] width 270 height 38
click at [1189, 298] on input "152000" at bounding box center [1071, 303] width 270 height 38
click at [1189, 298] on input "153000" at bounding box center [1071, 303] width 270 height 38
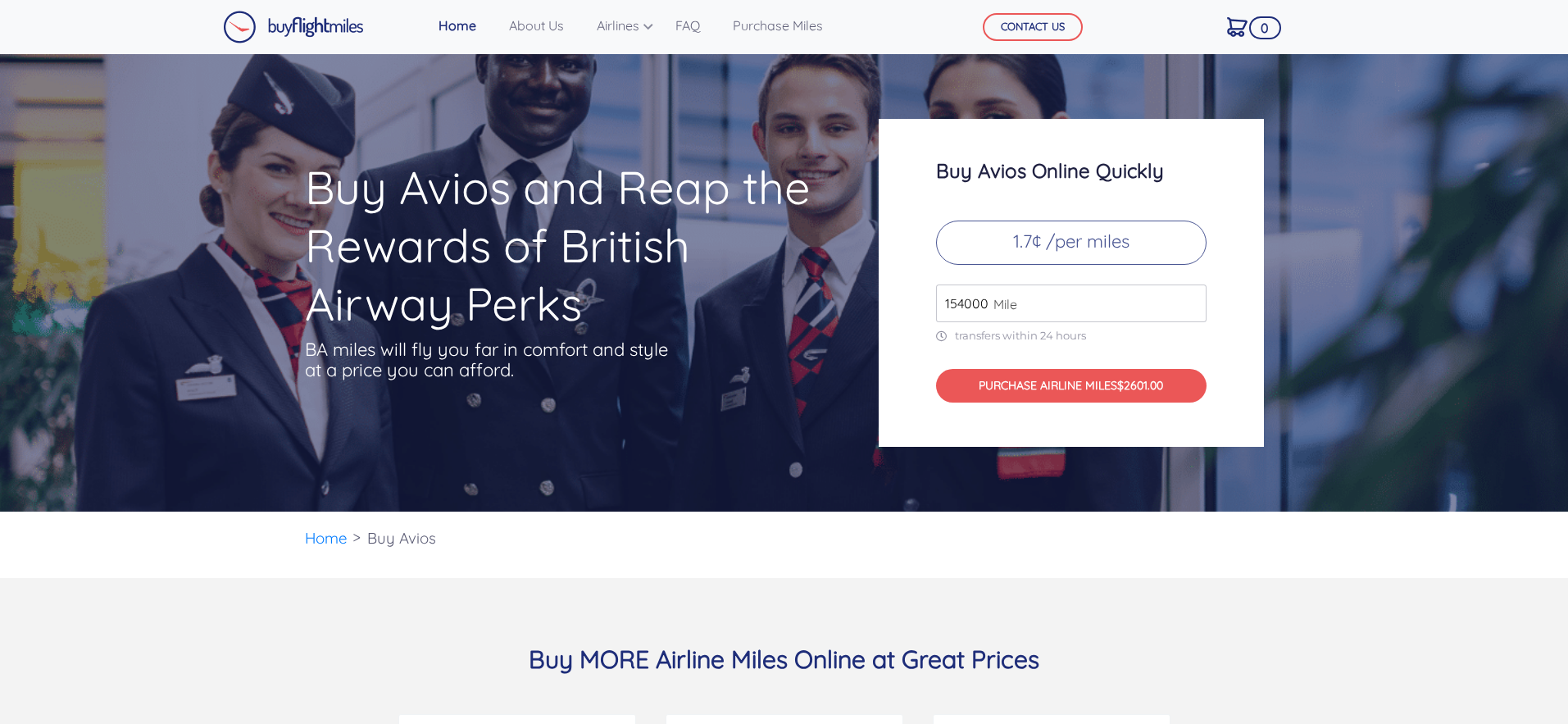
click at [1189, 298] on input "154000" at bounding box center [1071, 303] width 270 height 38
click at [1189, 298] on input "155000" at bounding box center [1071, 303] width 270 height 38
click at [1189, 298] on input "156000" at bounding box center [1071, 303] width 270 height 38
click at [1189, 298] on input "157000" at bounding box center [1071, 303] width 270 height 38
click at [1189, 298] on input "158000" at bounding box center [1071, 303] width 270 height 38
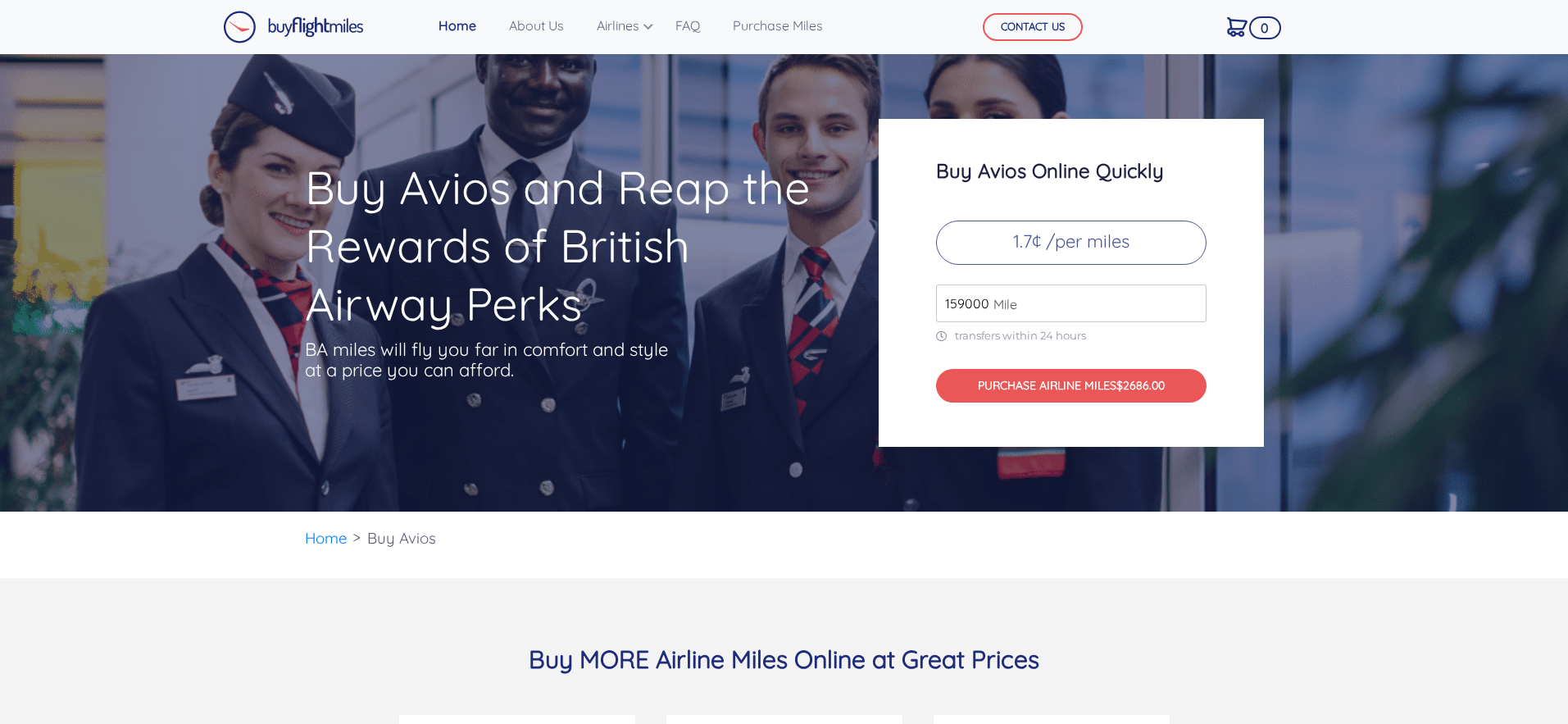
click at [1189, 298] on input "159000" at bounding box center [1071, 303] width 270 height 38
click at [1189, 298] on input "160000" at bounding box center [1071, 303] width 270 height 38
click at [1189, 298] on input "161000" at bounding box center [1071, 303] width 270 height 38
click at [1189, 298] on input "162000" at bounding box center [1071, 303] width 270 height 38
click at [1189, 298] on input "163000" at bounding box center [1071, 303] width 270 height 38
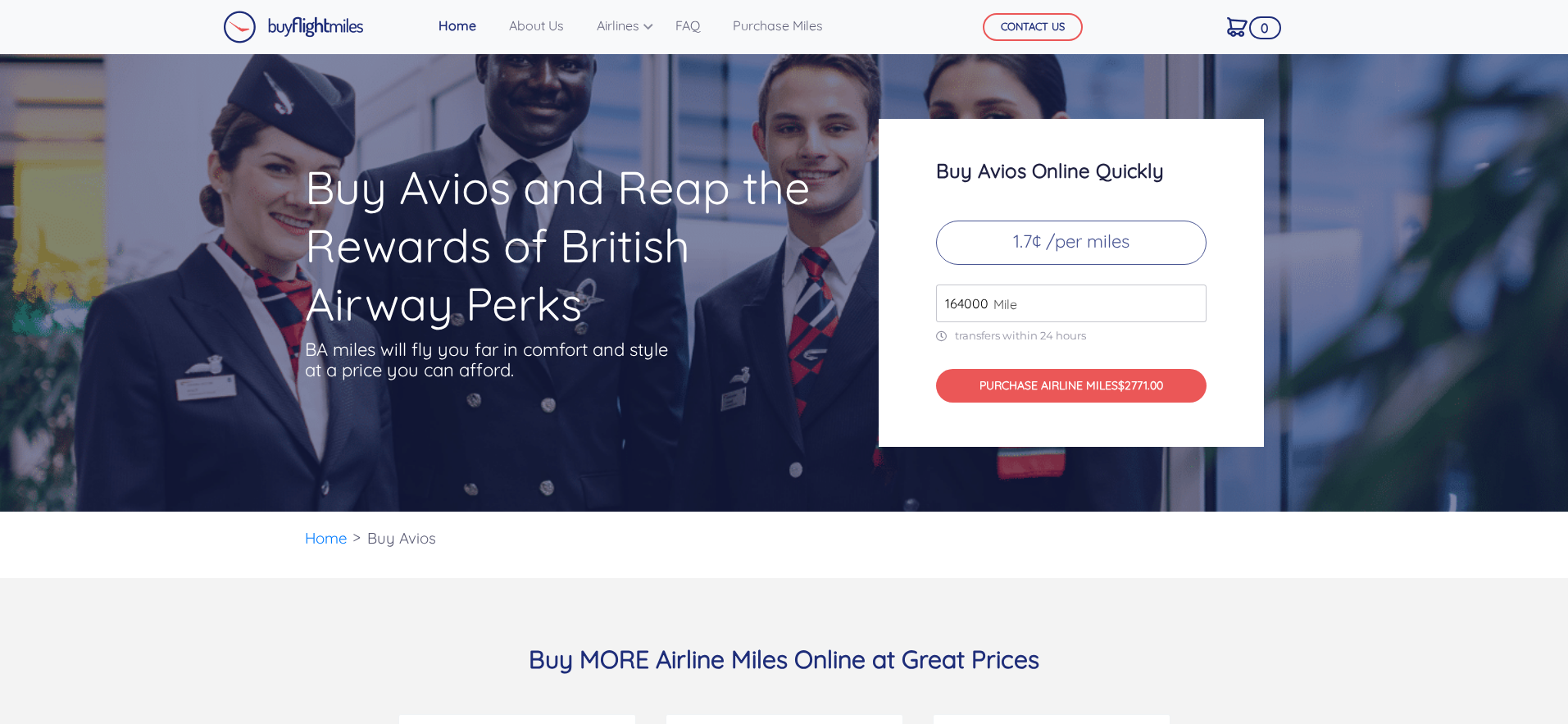
click at [1189, 298] on input "164000" at bounding box center [1071, 303] width 270 height 38
click at [1189, 298] on input "165000" at bounding box center [1071, 303] width 270 height 38
click at [1189, 298] on input "166000" at bounding box center [1071, 303] width 270 height 38
click at [1189, 298] on input "167000" at bounding box center [1071, 303] width 270 height 38
click at [1189, 298] on input "168000" at bounding box center [1071, 303] width 270 height 38
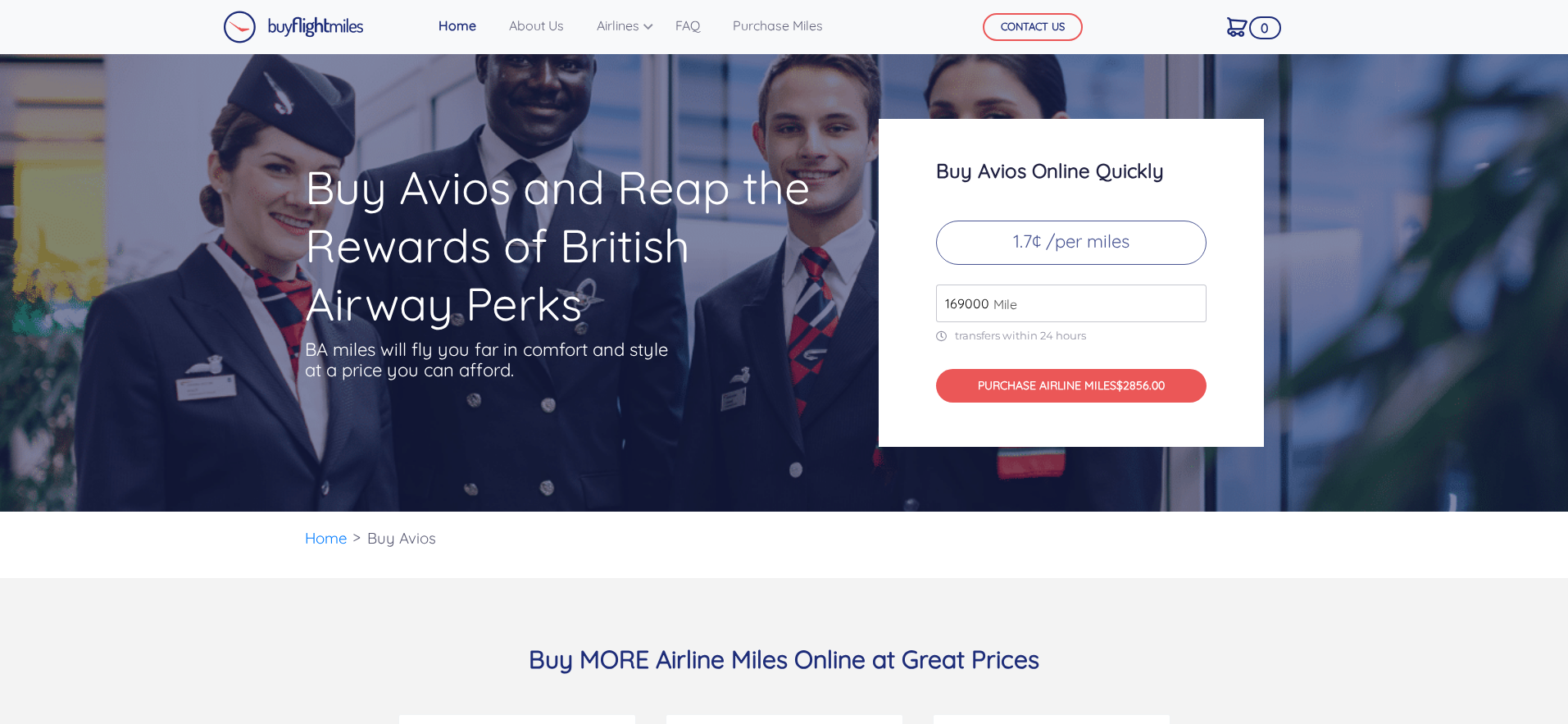
click at [1189, 298] on input "169000" at bounding box center [1071, 303] width 270 height 38
type input "170000"
click at [1189, 298] on input "170000" at bounding box center [1071, 303] width 270 height 38
